Goal: Navigation & Orientation: Find specific page/section

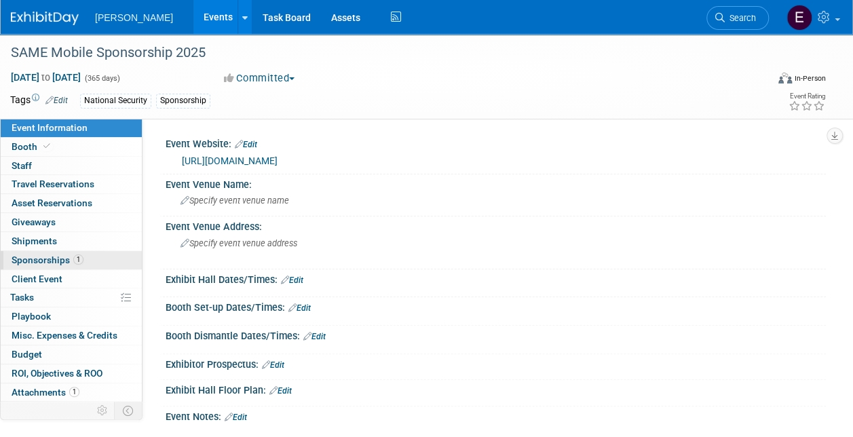
click at [41, 265] on link "1 Sponsorships 1" at bounding box center [71, 260] width 141 height 18
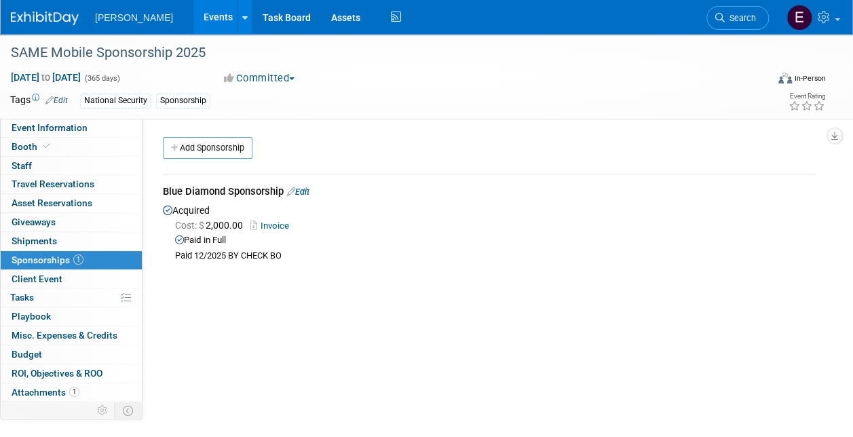
click at [308, 191] on link "Edit" at bounding box center [298, 192] width 22 height 10
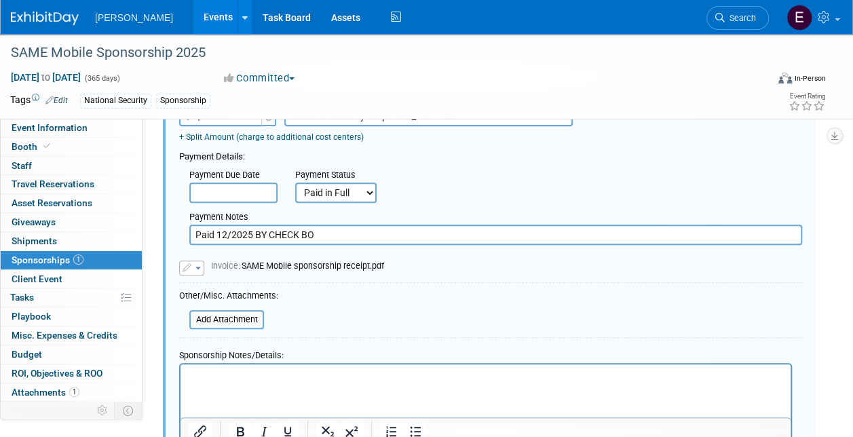
scroll to position [359, 0]
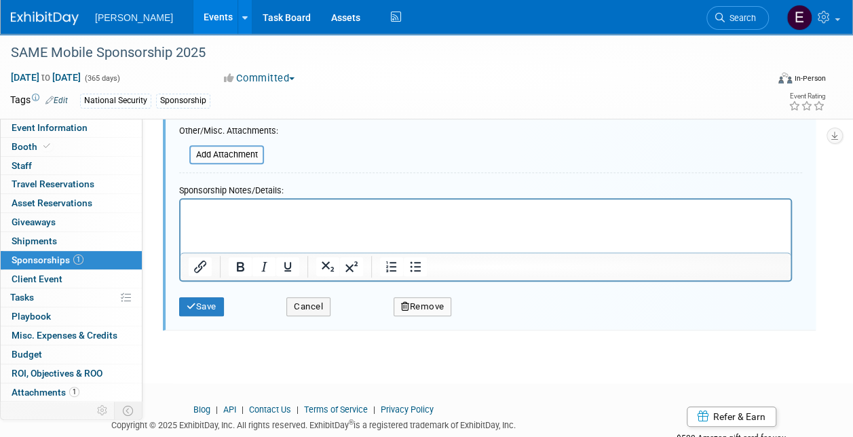
click at [57, 244] on link "0 Shipments 0" at bounding box center [71, 241] width 141 height 18
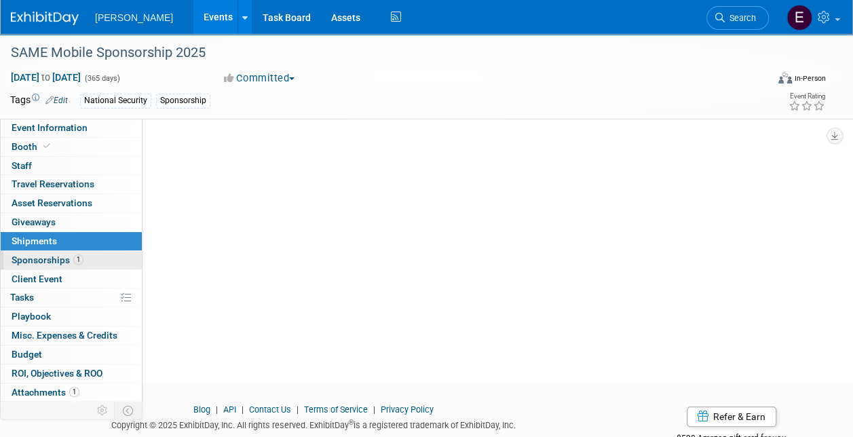
scroll to position [0, 0]
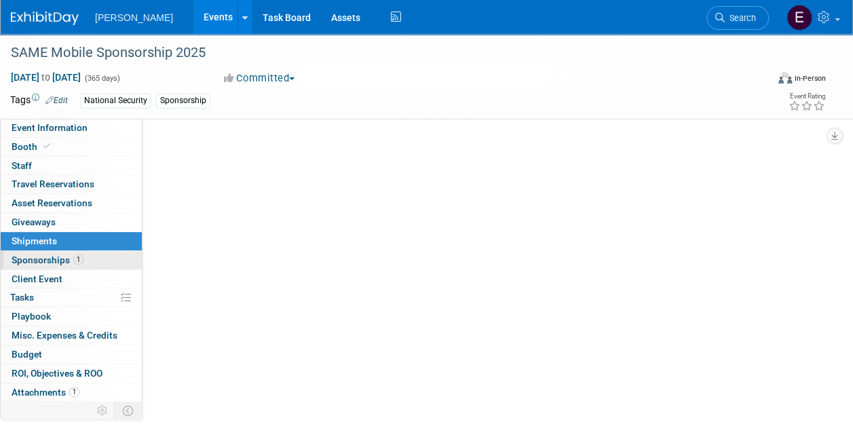
click at [58, 252] on link "1 Sponsorships 1" at bounding box center [71, 260] width 141 height 18
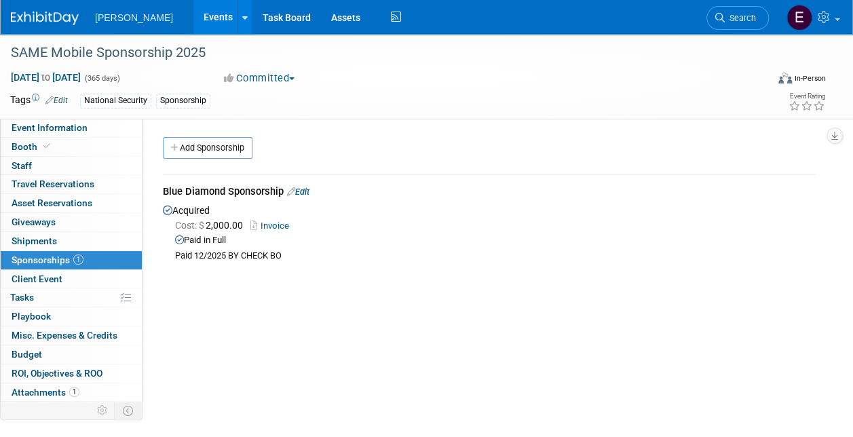
click at [275, 227] on link "Invoice" at bounding box center [272, 226] width 44 height 10
click at [83, 252] on link "1 Sponsorships 1" at bounding box center [71, 260] width 141 height 18
click at [88, 123] on link "Event Information" at bounding box center [71, 128] width 141 height 18
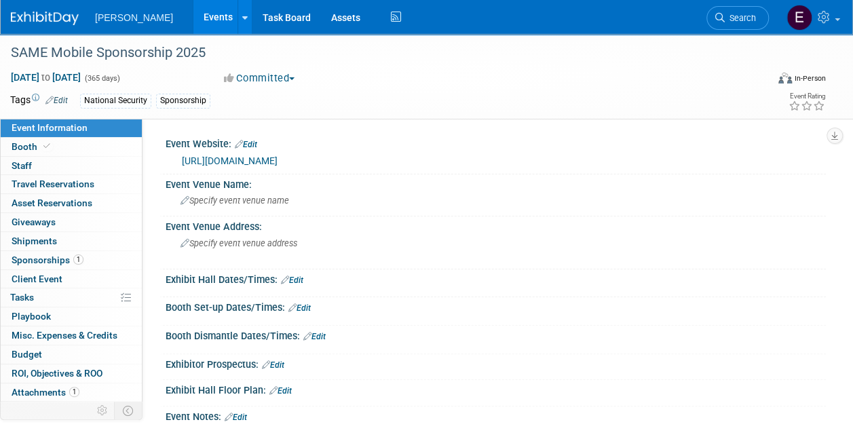
click at [62, 98] on link "Edit" at bounding box center [56, 100] width 22 height 9
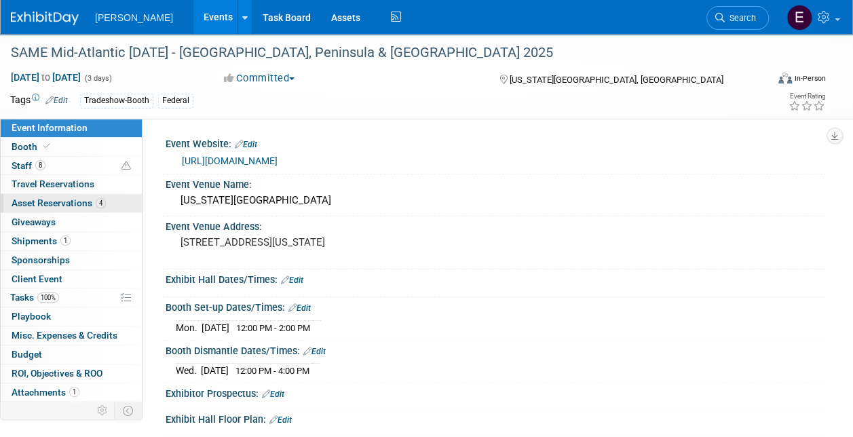
click at [72, 199] on span "Asset Reservations 4" at bounding box center [59, 202] width 94 height 11
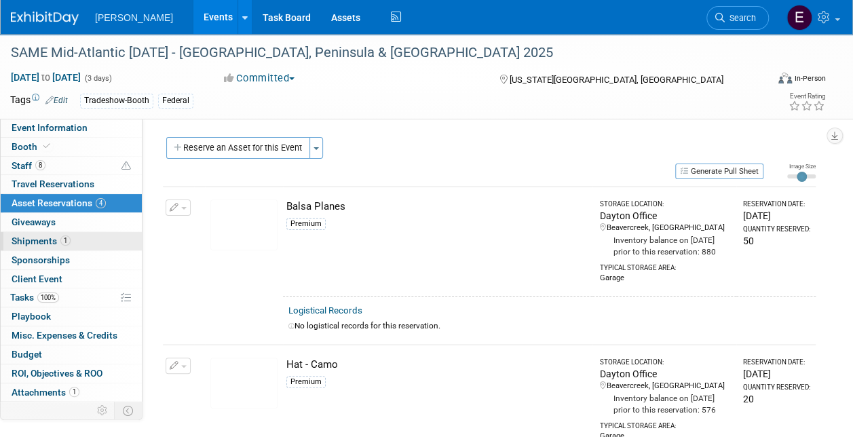
click at [71, 239] on link "1 Shipments 1" at bounding box center [71, 241] width 141 height 18
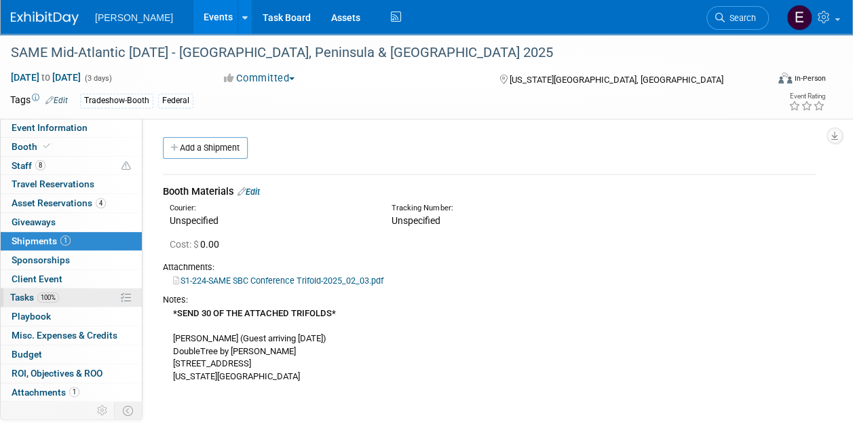
click at [62, 294] on link "100% Tasks 100%" at bounding box center [71, 297] width 141 height 18
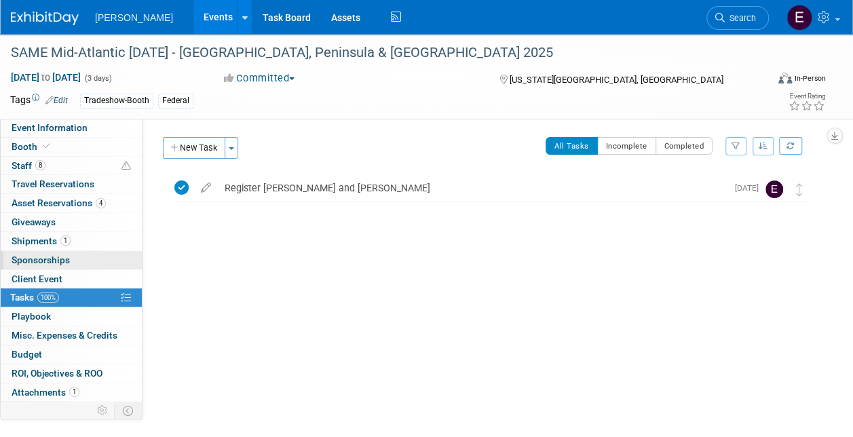
click at [58, 260] on span "Sponsorships 0" at bounding box center [41, 259] width 58 height 11
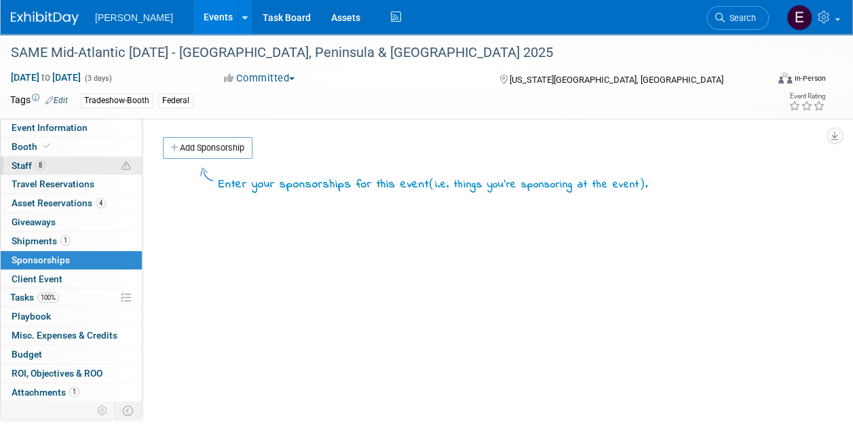
click at [50, 164] on link "8 Staff 8" at bounding box center [71, 166] width 141 height 18
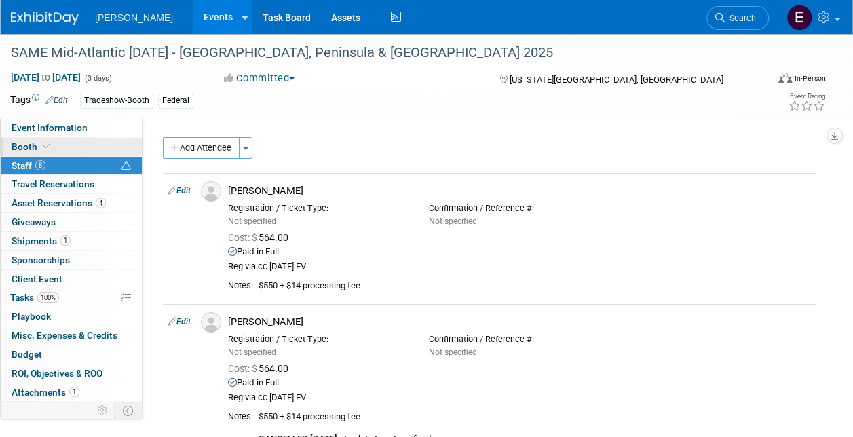
click at [49, 145] on span at bounding box center [47, 146] width 12 height 10
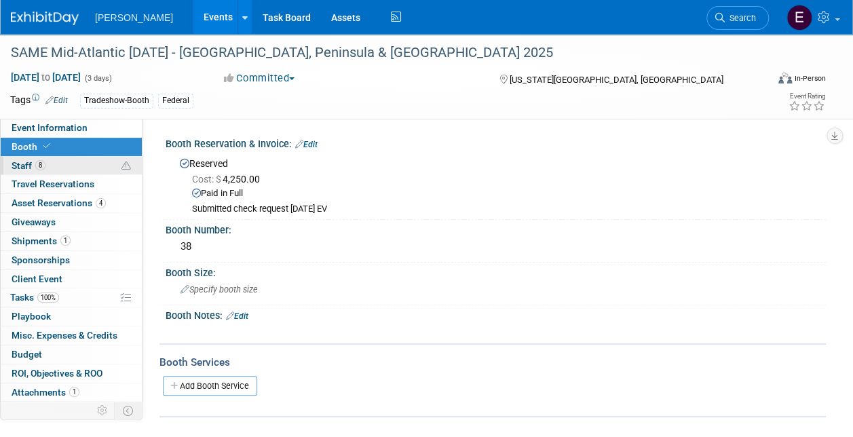
click at [81, 160] on link "8 Staff 8" at bounding box center [71, 166] width 141 height 18
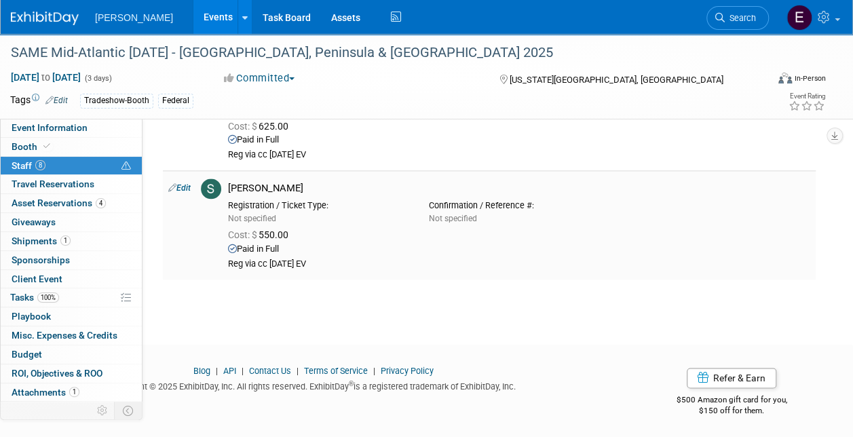
scroll to position [669, 0]
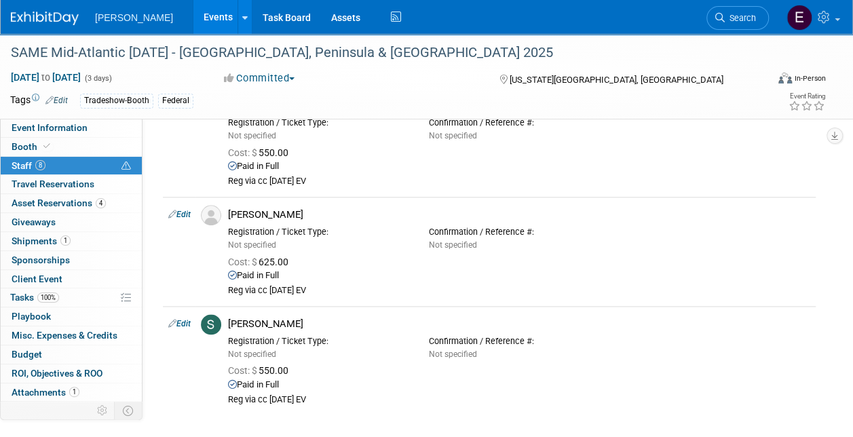
click at [185, 211] on link "Edit" at bounding box center [179, 214] width 22 height 9
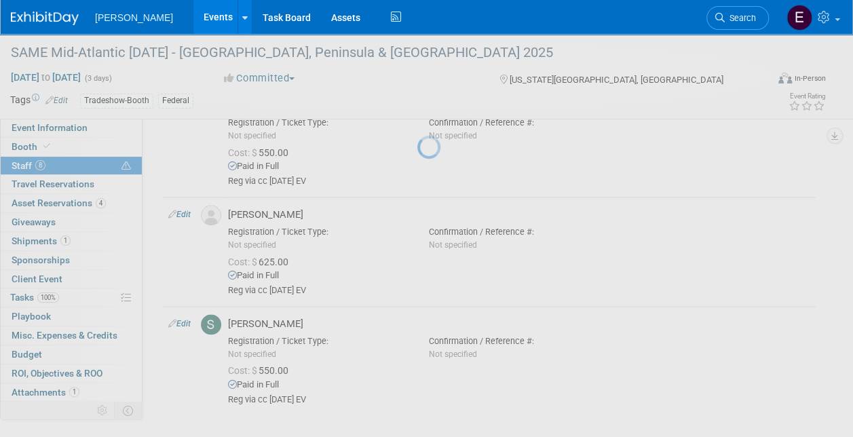
select select "c934cb2b-5aab-4e1b-bfa9-1fe0368eb100"
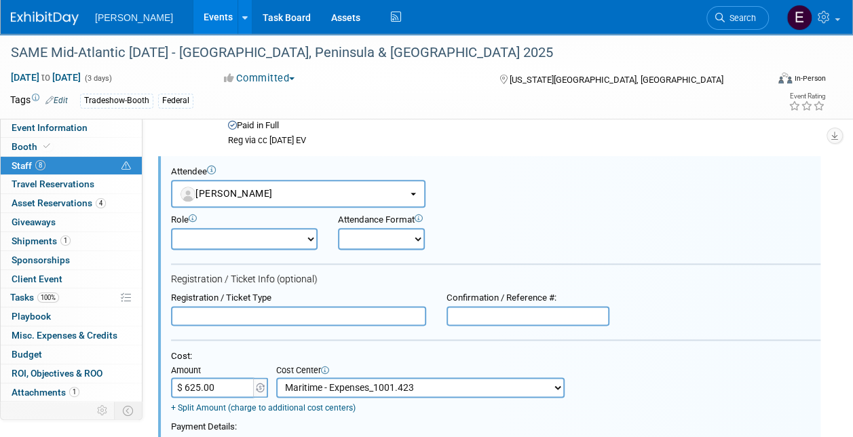
scroll to position [0, 0]
click at [80, 146] on link "Booth" at bounding box center [71, 147] width 141 height 18
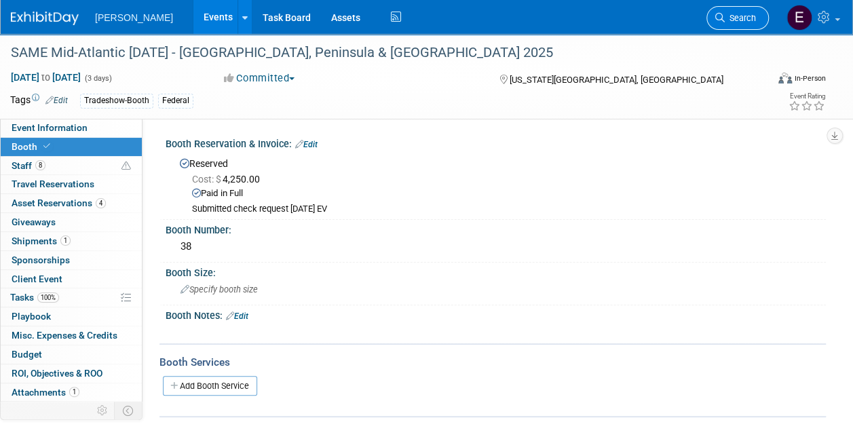
click at [729, 14] on span "Search" at bounding box center [740, 18] width 31 height 10
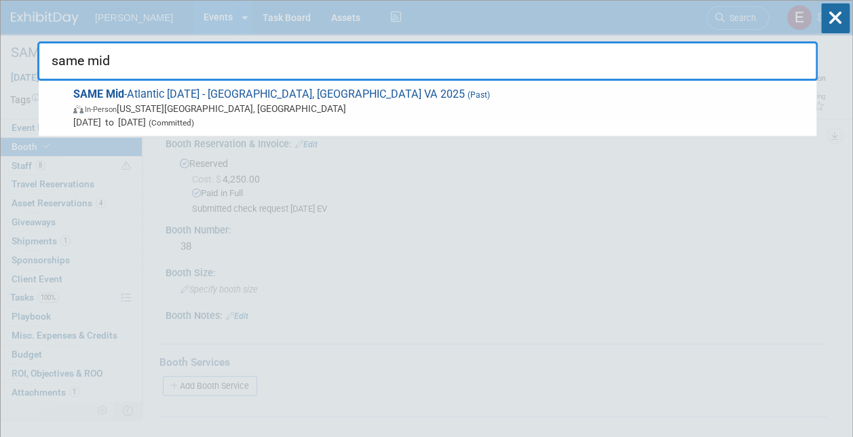
type input "same mid"
click at [335, 102] on span "In-Person Virginia Beach, VA" at bounding box center [441, 109] width 736 height 14
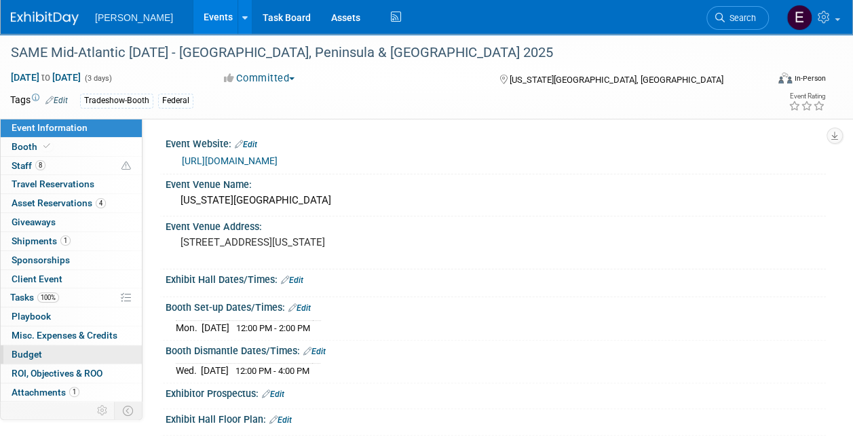
click at [60, 353] on link "Budget" at bounding box center [71, 354] width 141 height 18
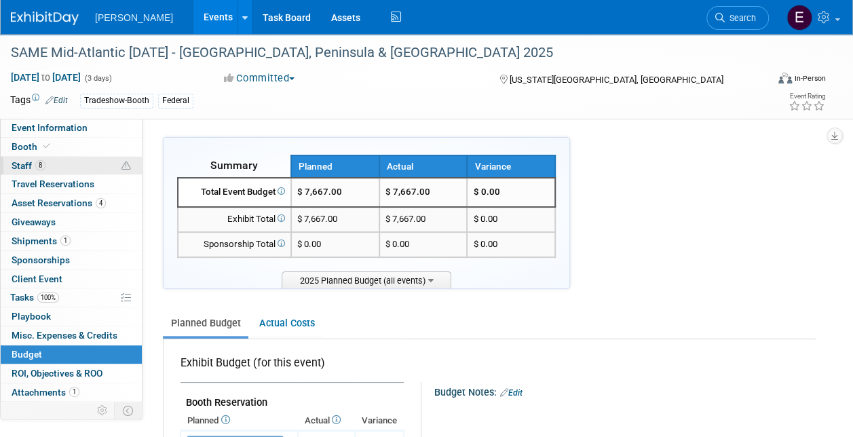
click at [85, 163] on link "8 Staff 8" at bounding box center [71, 166] width 141 height 18
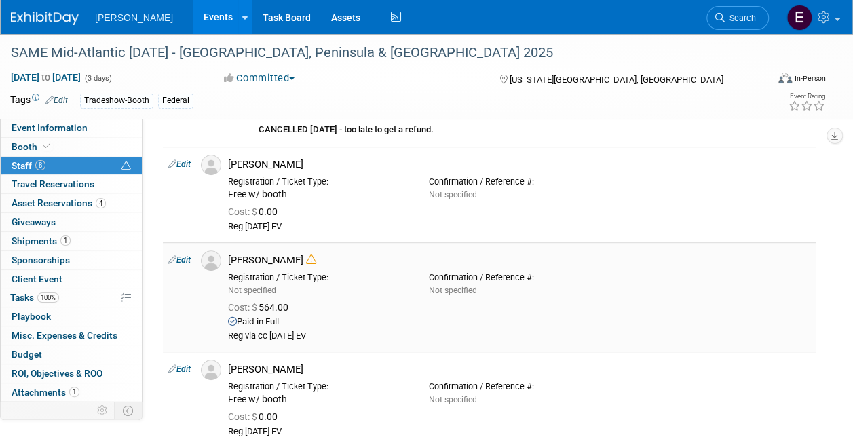
scroll to position [339, 0]
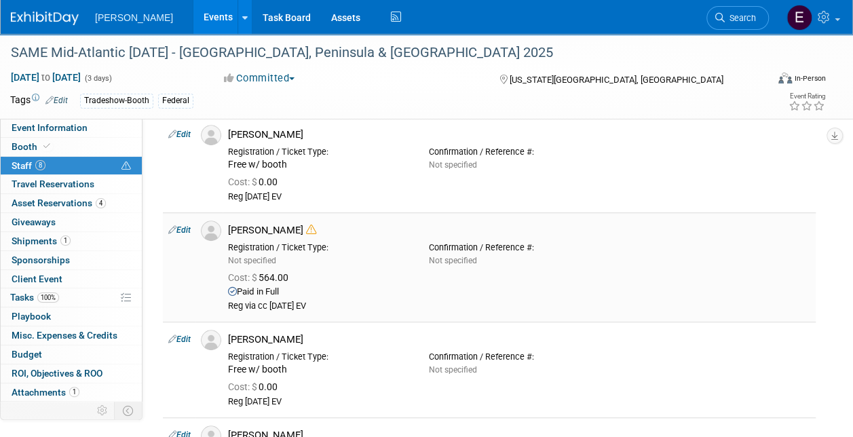
click at [178, 225] on link "Edit" at bounding box center [179, 229] width 22 height 9
select select "e98076b4-fc54-4fc2-8df1-a122052d30ab"
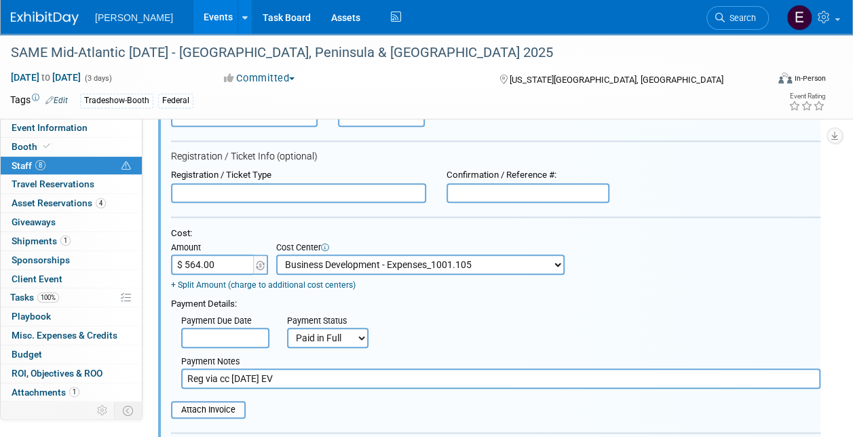
scroll to position [668, 0]
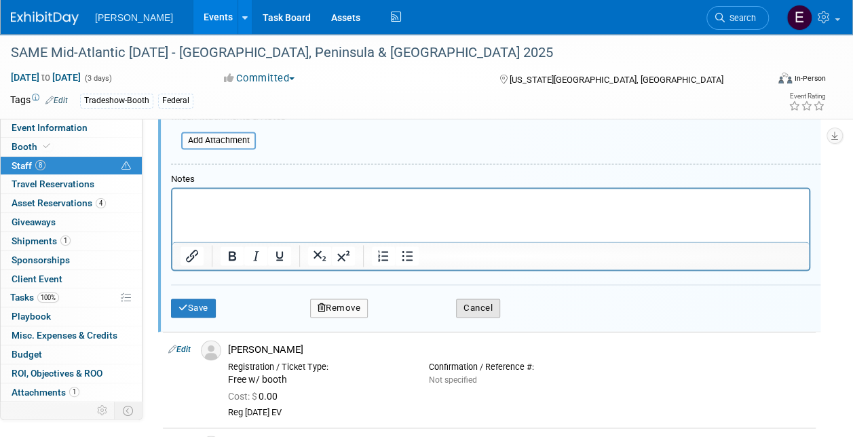
drag, startPoint x: 470, startPoint y: 307, endPoint x: 434, endPoint y: 317, distance: 37.2
click at [470, 307] on button "Cancel" at bounding box center [478, 308] width 44 height 19
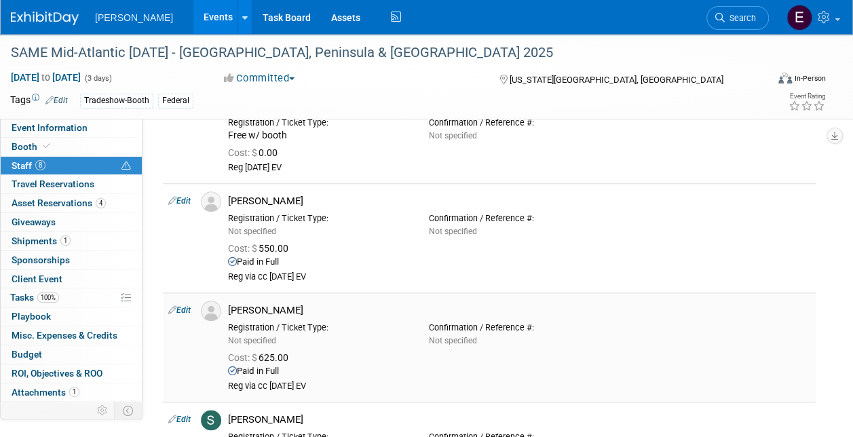
scroll to position [603, 0]
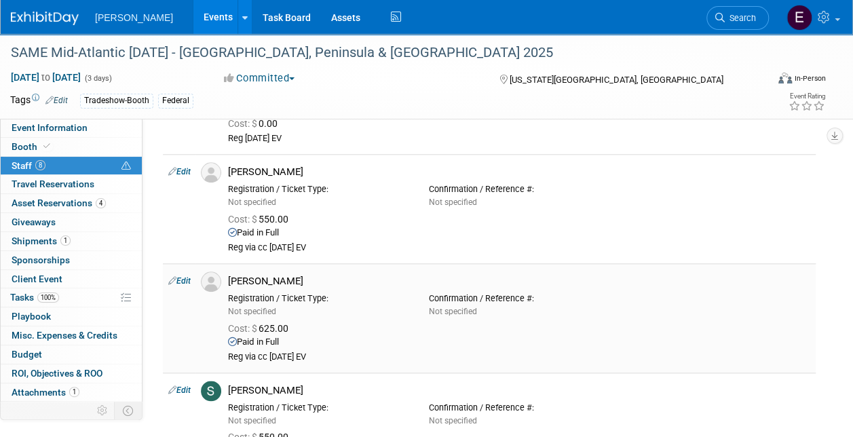
click at [187, 277] on link "Edit" at bounding box center [179, 280] width 22 height 9
select select "c934cb2b-5aab-4e1b-bfa9-1fe0368eb100"
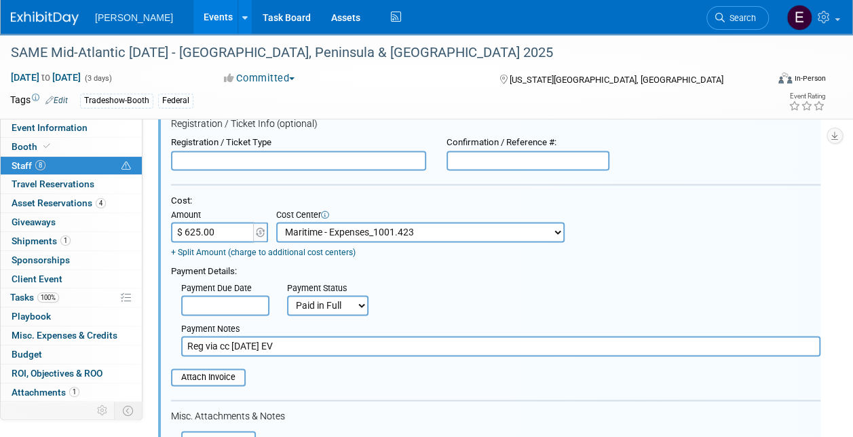
scroll to position [1049, 0]
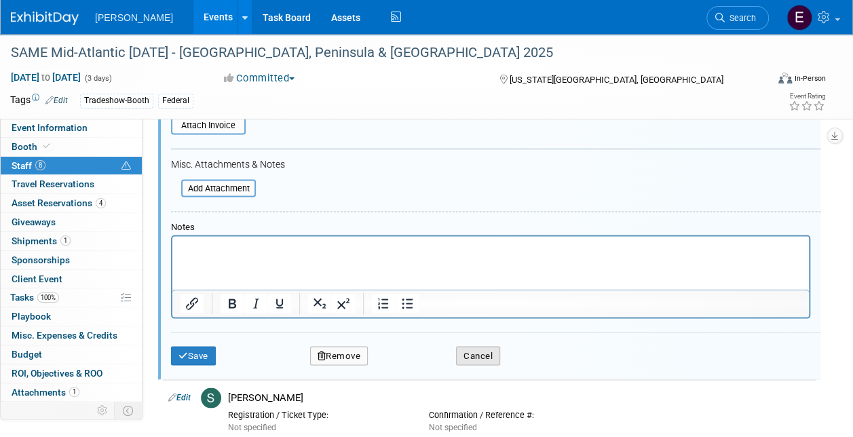
click at [487, 349] on button "Cancel" at bounding box center [478, 355] width 44 height 19
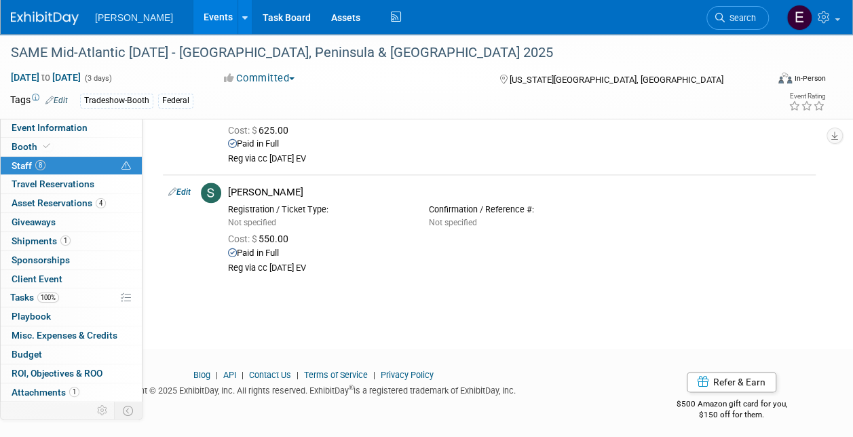
scroll to position [529, 0]
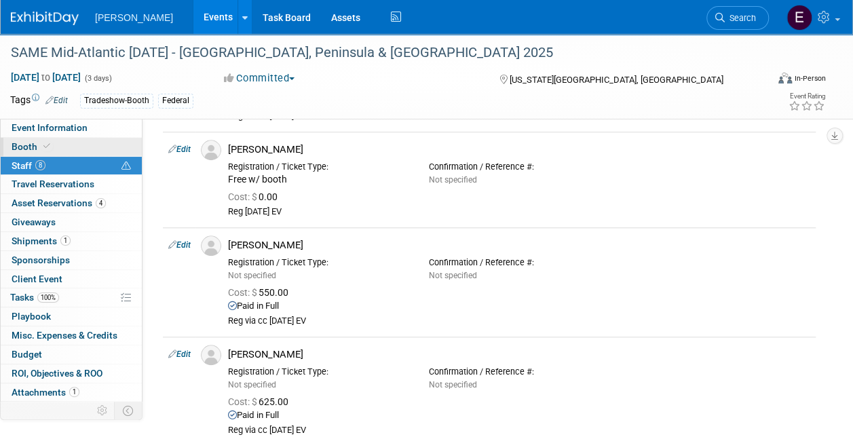
click at [62, 147] on link "Booth" at bounding box center [71, 147] width 141 height 18
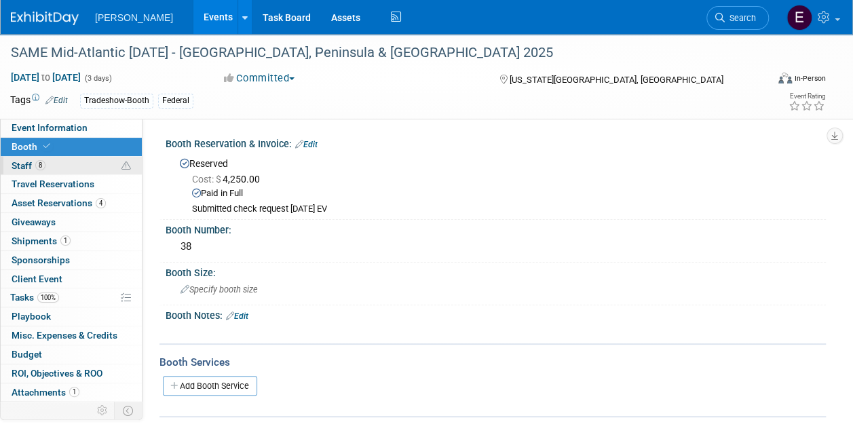
click at [71, 161] on link "8 Staff 8" at bounding box center [71, 166] width 141 height 18
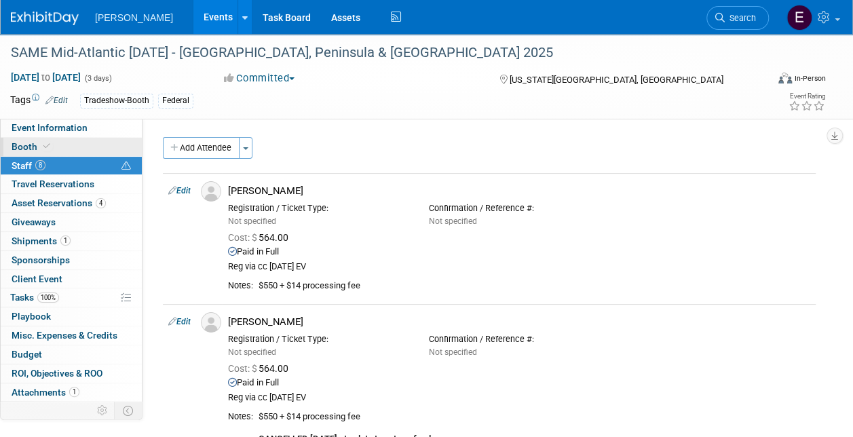
click at [74, 140] on link "Booth" at bounding box center [71, 147] width 141 height 18
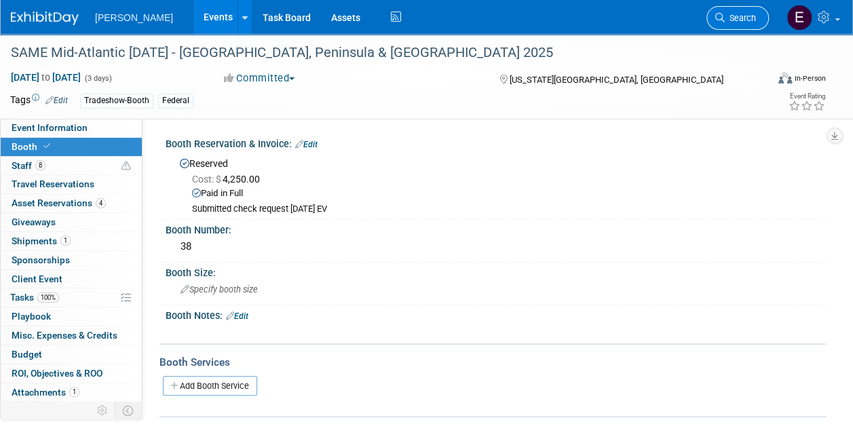
click at [726, 12] on link "Search" at bounding box center [737, 18] width 62 height 24
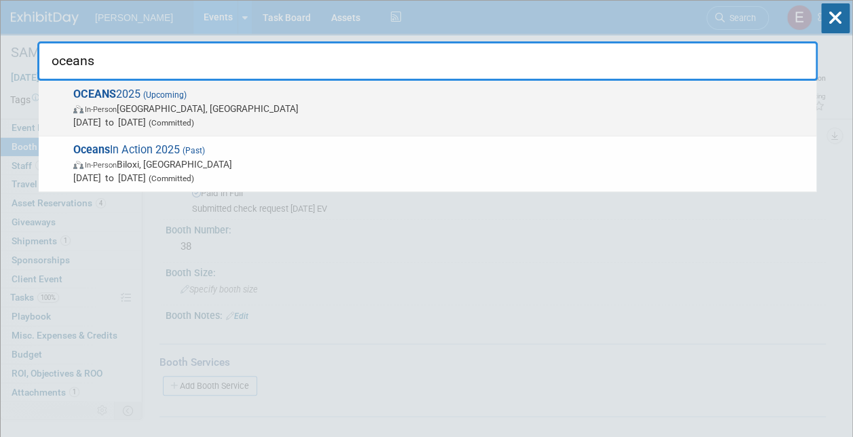
type input "oceans"
click at [107, 106] on span "In-Person" at bounding box center [101, 109] width 32 height 9
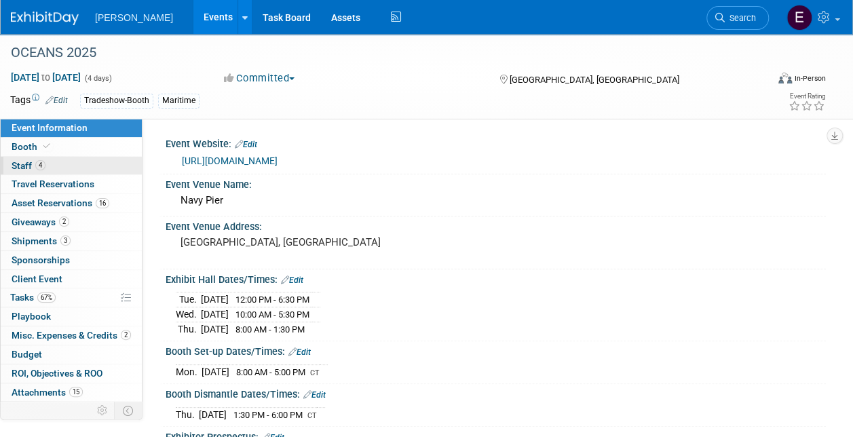
click at [80, 161] on link "4 Staff 4" at bounding box center [71, 166] width 141 height 18
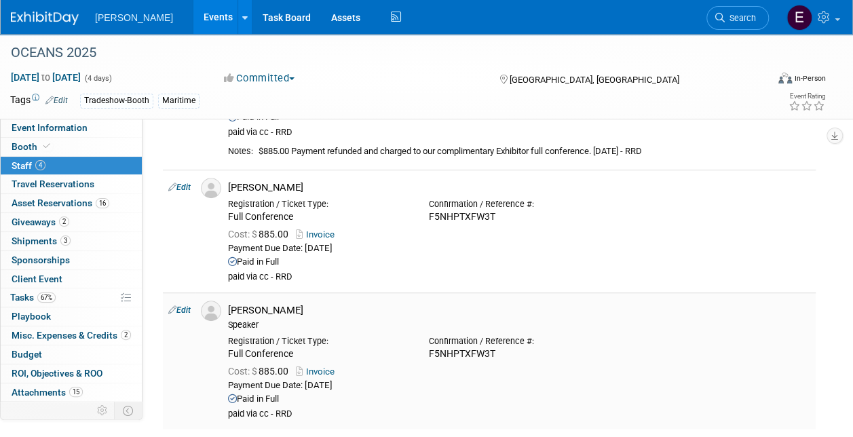
scroll to position [407, 0]
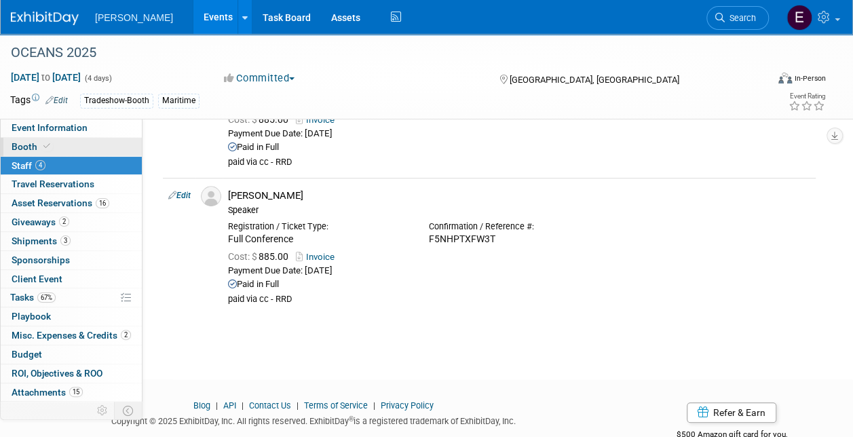
click at [65, 153] on link "Booth" at bounding box center [71, 147] width 141 height 18
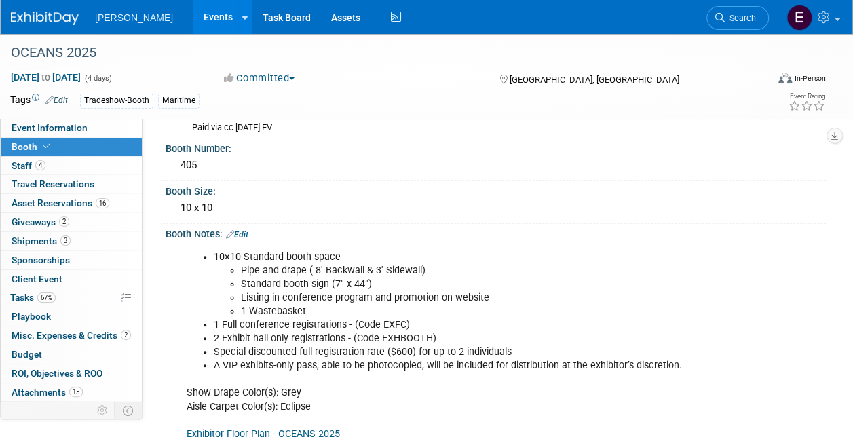
scroll to position [0, 0]
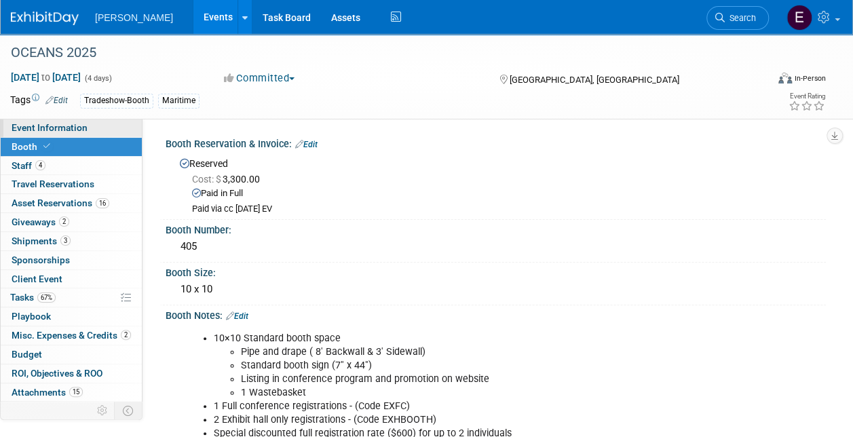
click at [57, 127] on span "Event Information" at bounding box center [50, 127] width 76 height 11
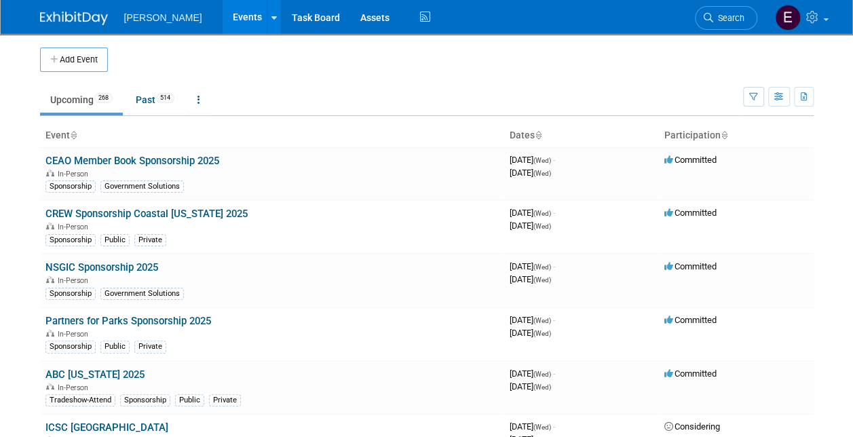
click at [727, 20] on span "Search" at bounding box center [728, 18] width 31 height 10
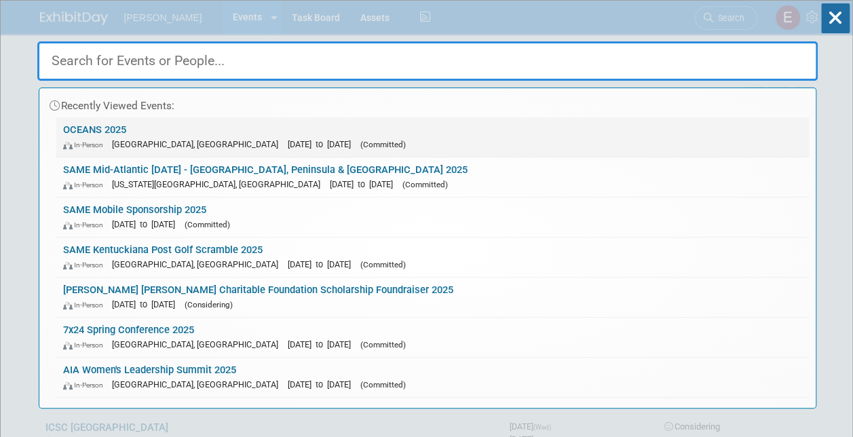
click at [396, 141] on div "In-Person Chicago, IL Sep 29, 2025 to Oct 2, 2025 (Committed)" at bounding box center [432, 144] width 739 height 14
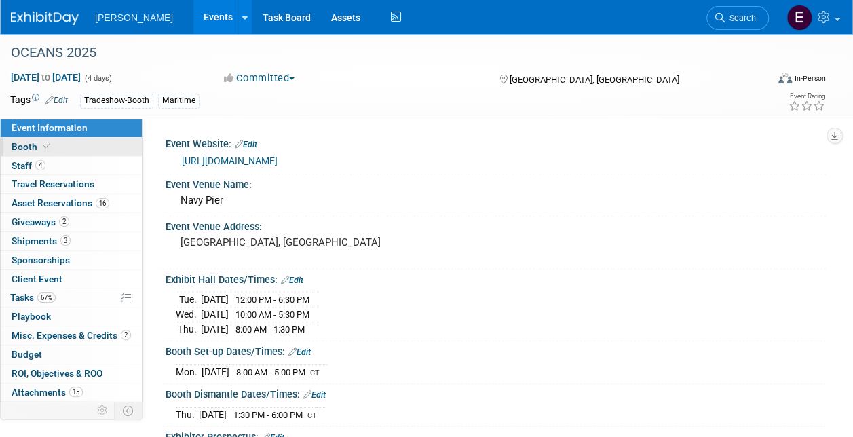
click at [85, 149] on link "Booth" at bounding box center [71, 147] width 141 height 18
